Goal: Task Accomplishment & Management: Manage account settings

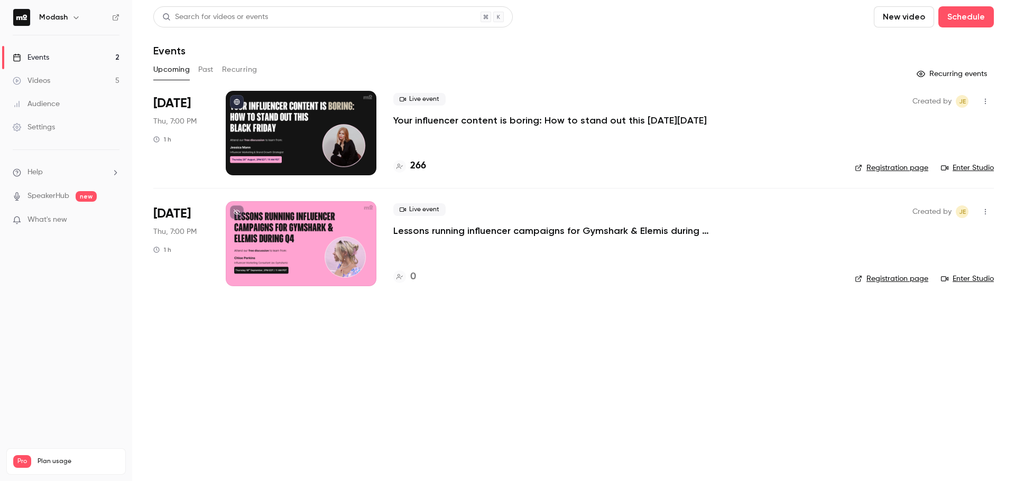
click at [878, 166] on link "Registration page" at bounding box center [891, 168] width 73 height 11
click at [477, 130] on div "Live event Your influencer content is boring: How to stand out this [DATE][DATE…" at bounding box center [615, 133] width 444 height 85
click at [475, 124] on p "Your influencer content is boring: How to stand out this [DATE][DATE]" at bounding box center [549, 120] width 313 height 13
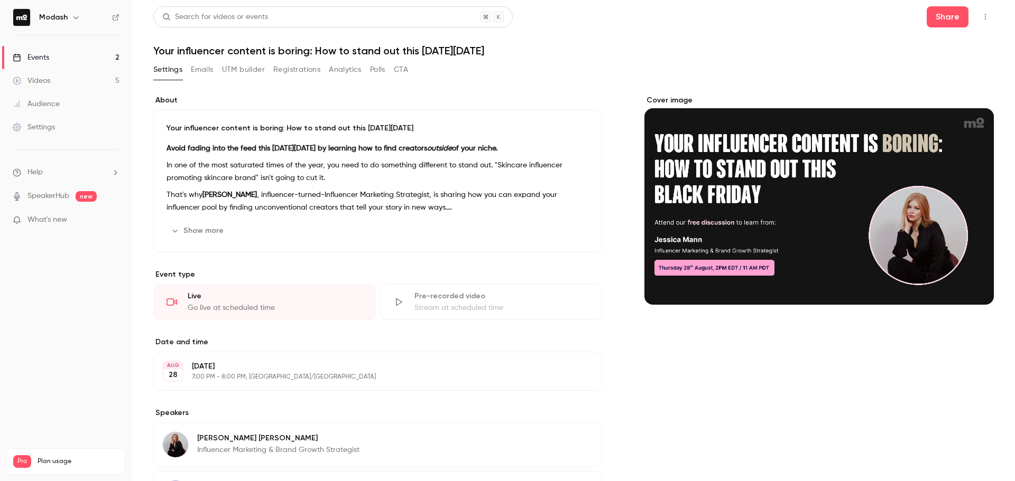
click at [306, 70] on button "Registrations" at bounding box center [296, 69] width 47 height 17
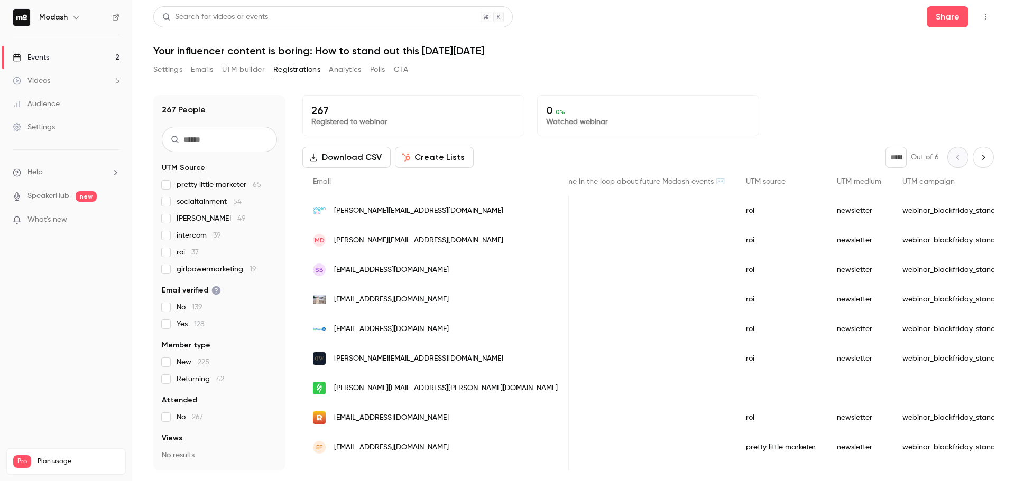
drag, startPoint x: 508, startPoint y: 238, endPoint x: 543, endPoint y: 243, distance: 35.1
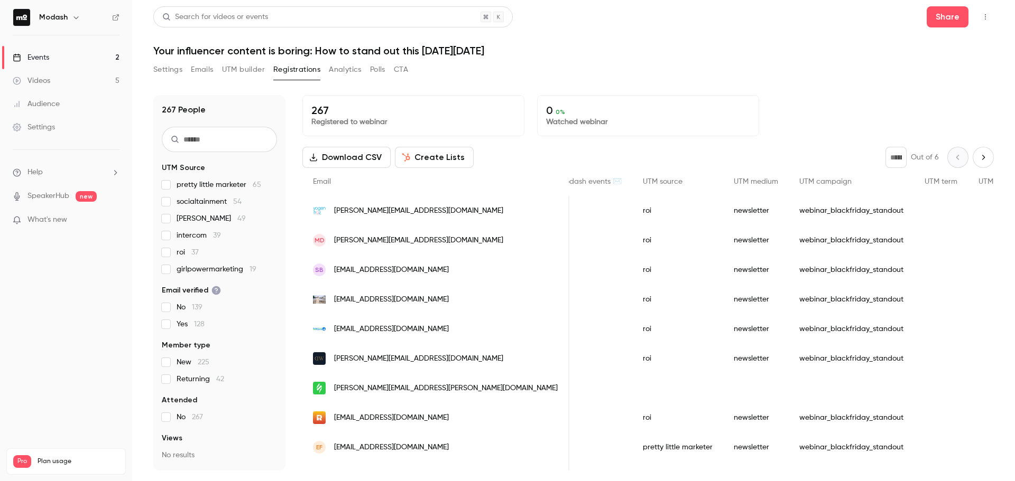
scroll to position [0, 516]
drag, startPoint x: 535, startPoint y: 254, endPoint x: 554, endPoint y: 263, distance: 21.0
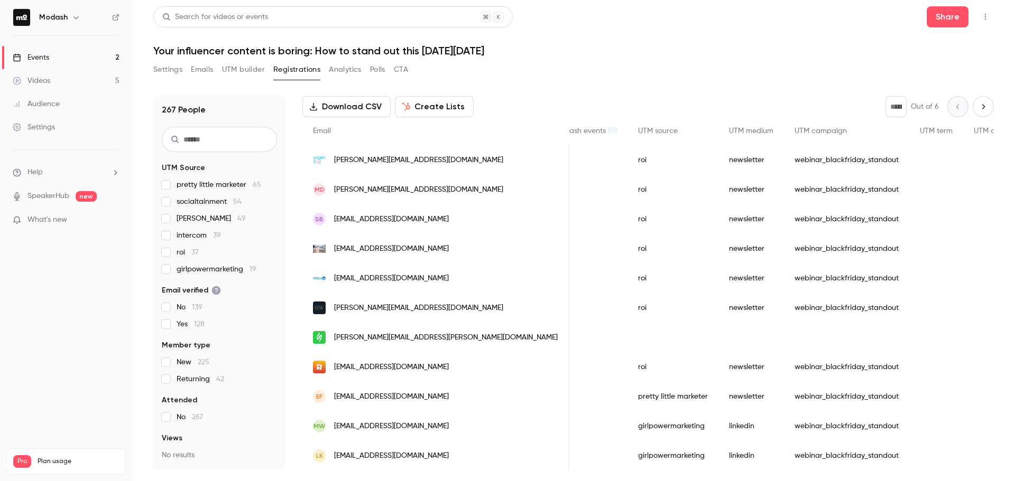
scroll to position [0, 0]
